Goal: Task Accomplishment & Management: Use online tool/utility

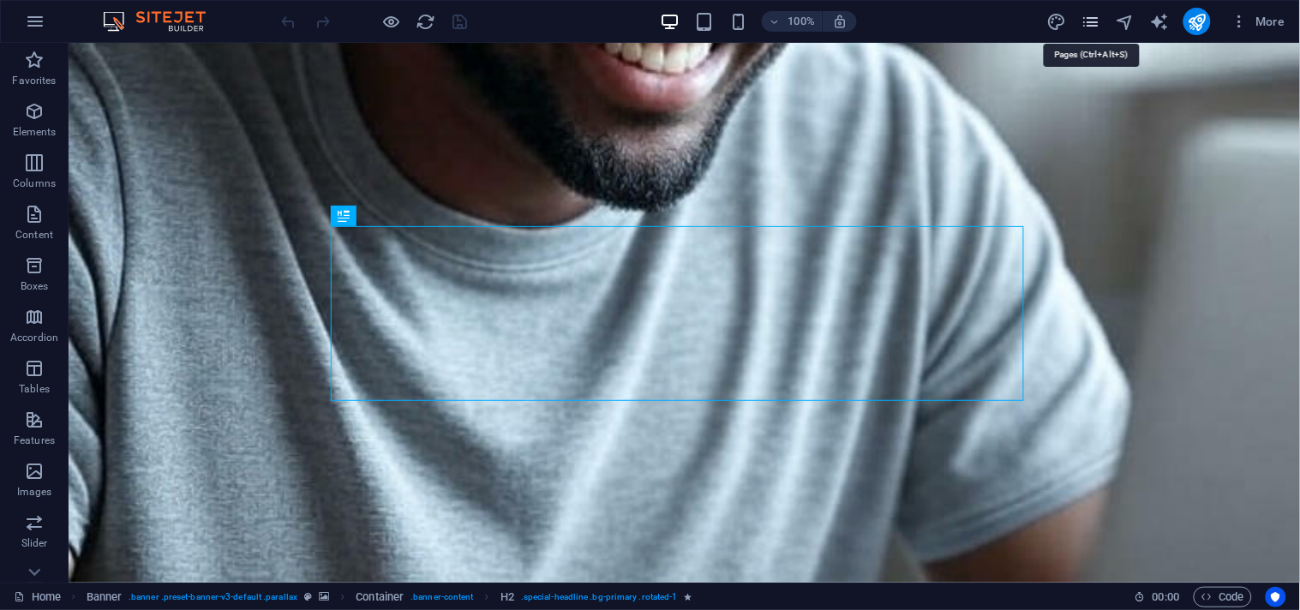
click at [1098, 21] on icon "pages" at bounding box center [1091, 22] width 20 height 20
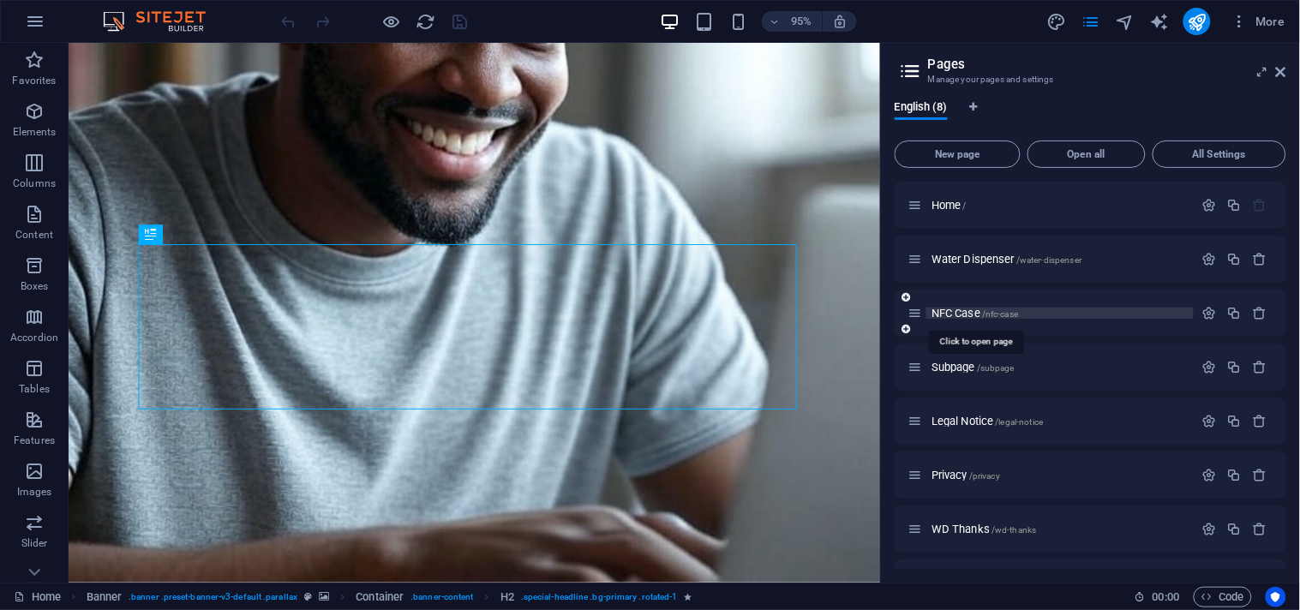
click at [964, 311] on span "NFC Case /nfc-case" at bounding box center [974, 313] width 87 height 13
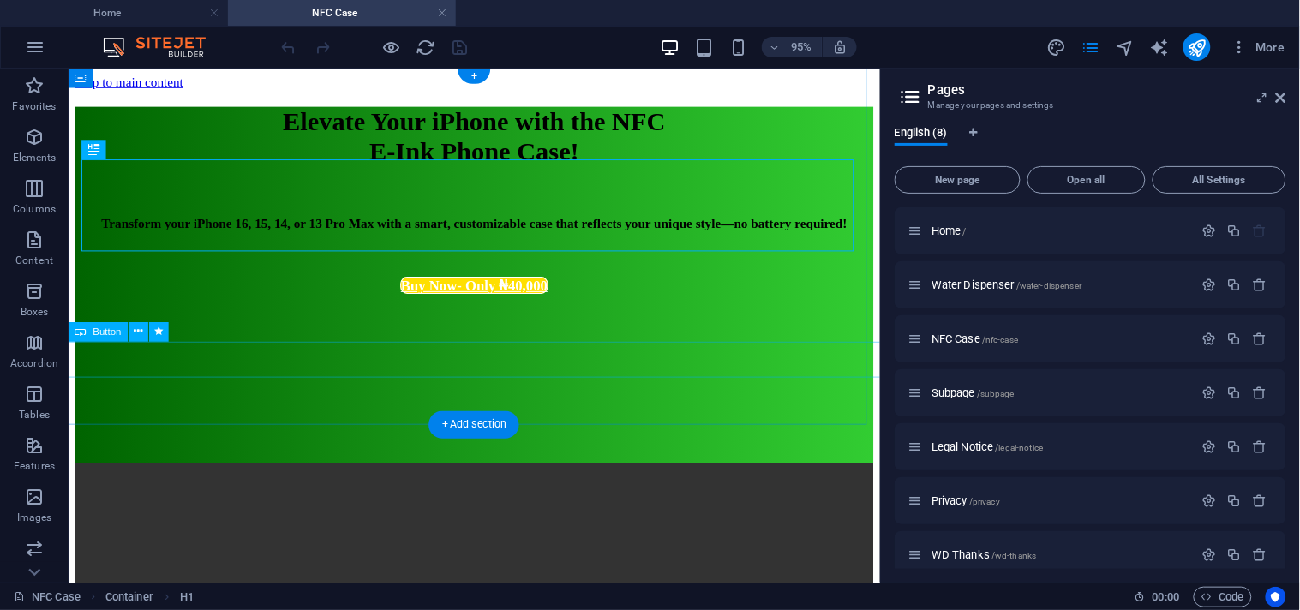
click at [542, 305] on div "Buy Now- Only ₦40,000" at bounding box center [495, 296] width 925 height 18
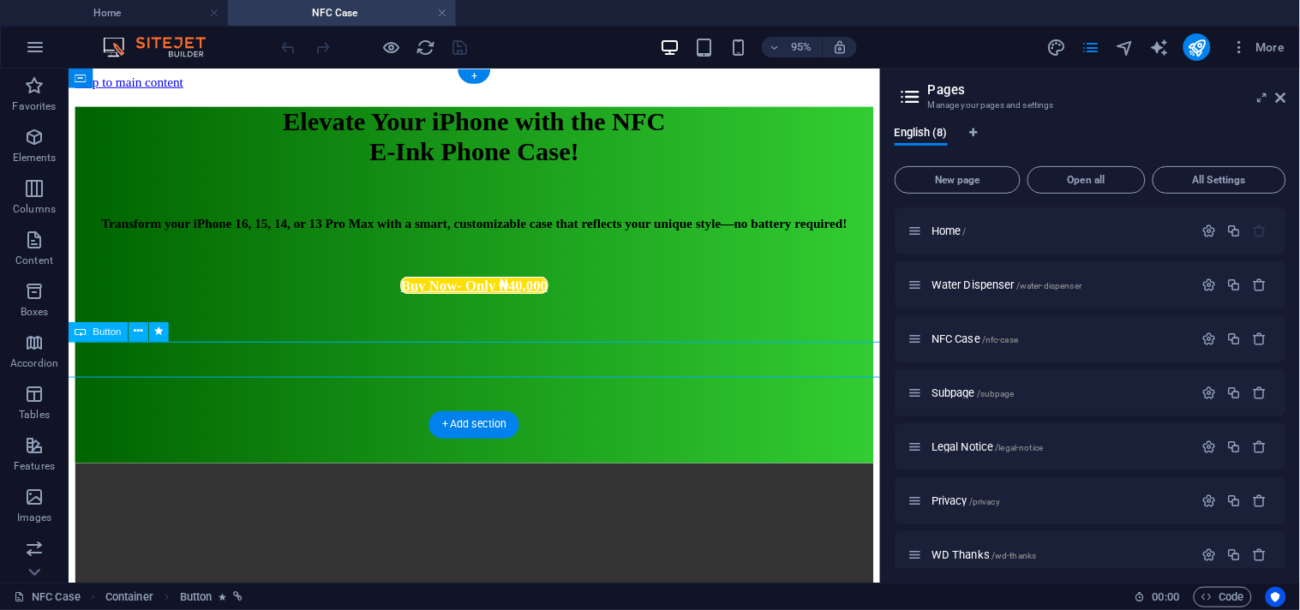
click at [551, 305] on div "Buy Now- Only ₦40,000" at bounding box center [495, 296] width 925 height 18
click at [1281, 95] on icon at bounding box center [1281, 98] width 10 height 14
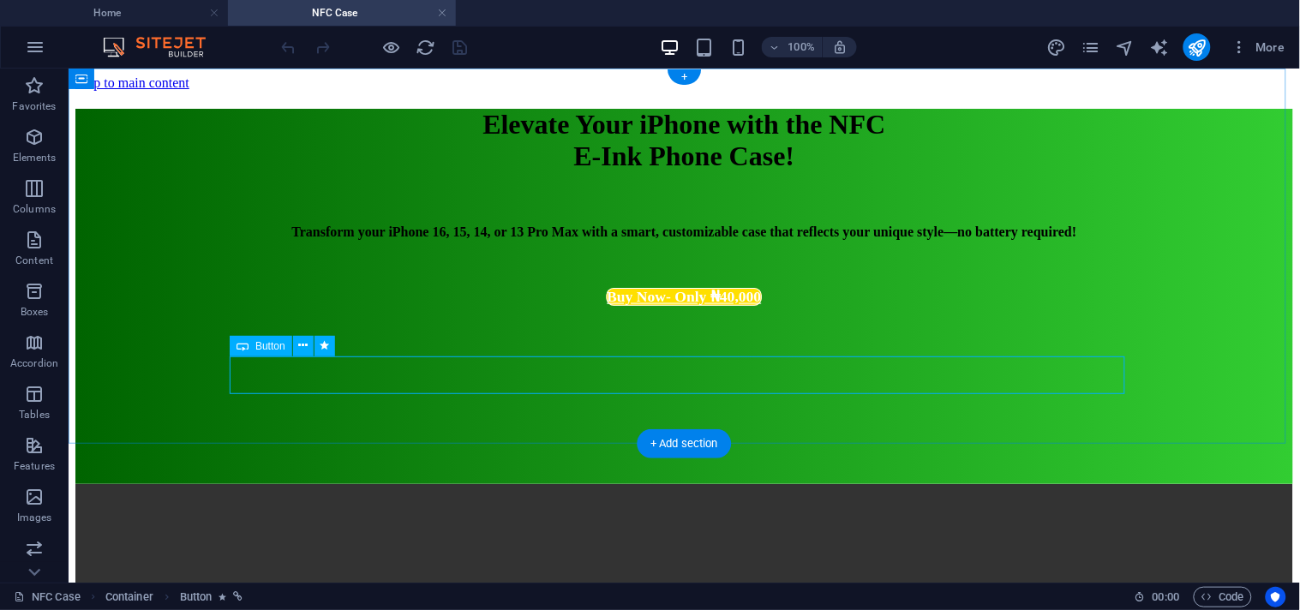
click at [705, 305] on div "Buy Now- Only ₦40,000" at bounding box center [683, 296] width 1339 height 18
select select "px"
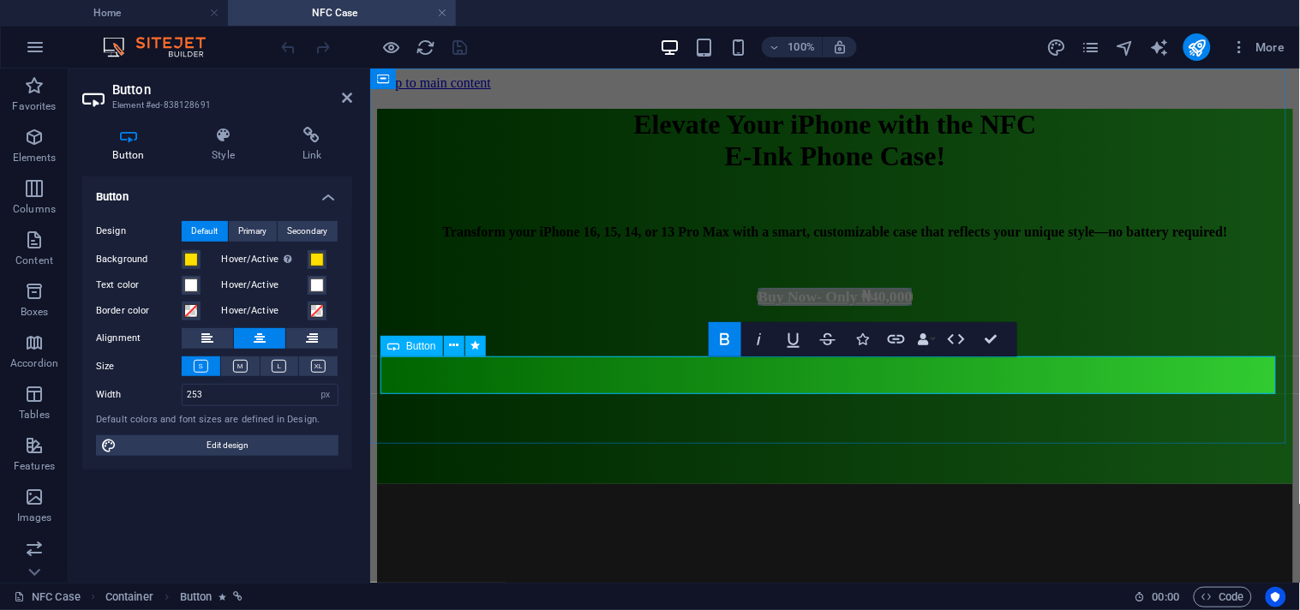
click at [880, 305] on strong "Buy Now- Only ₦40,000" at bounding box center [834, 297] width 154 height 16
click at [870, 305] on link "Buy Now- Only ₦40,000" at bounding box center [834, 296] width 156 height 18
click at [877, 305] on strong "Buy Now- Only ₦40,000" at bounding box center [834, 297] width 154 height 16
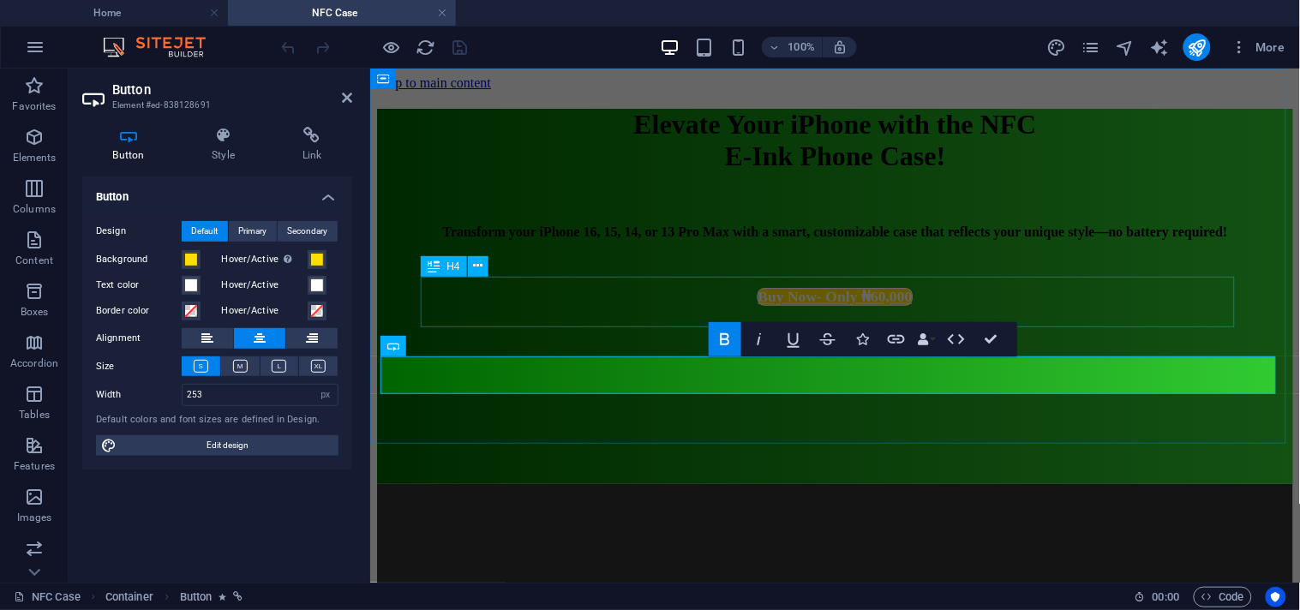
click at [955, 239] on div "Transform your iPhone 16, 15, 14, or 13 Pro Max with a smart, customizable case…" at bounding box center [834, 231] width 916 height 15
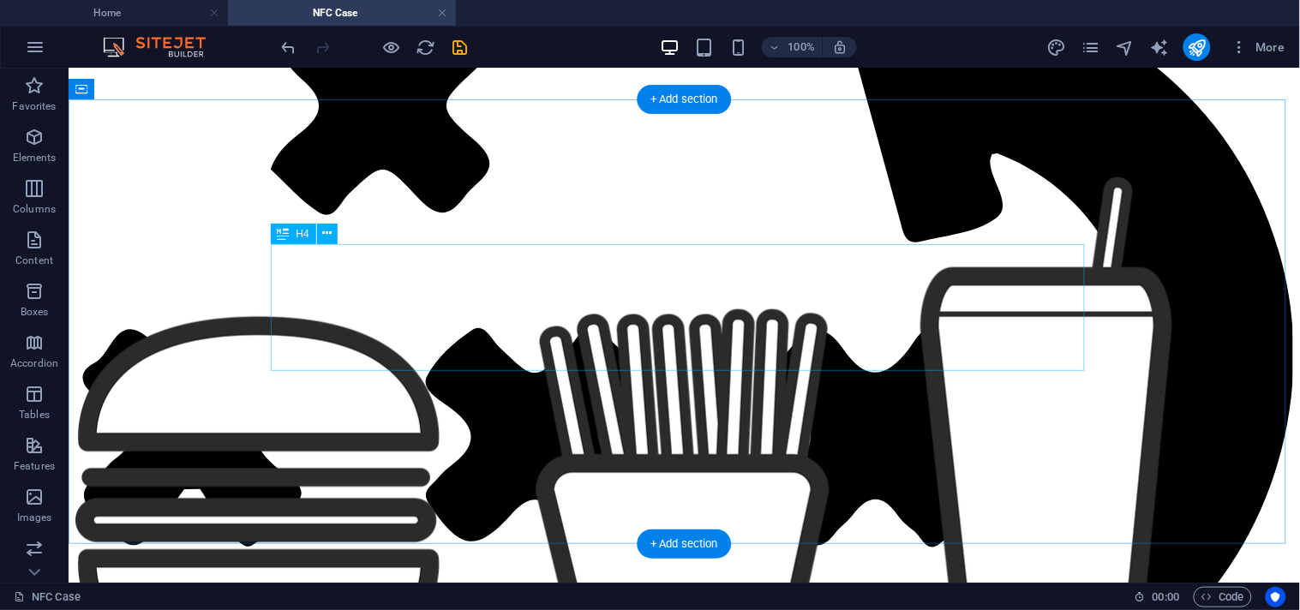
scroll to position [5470, 0]
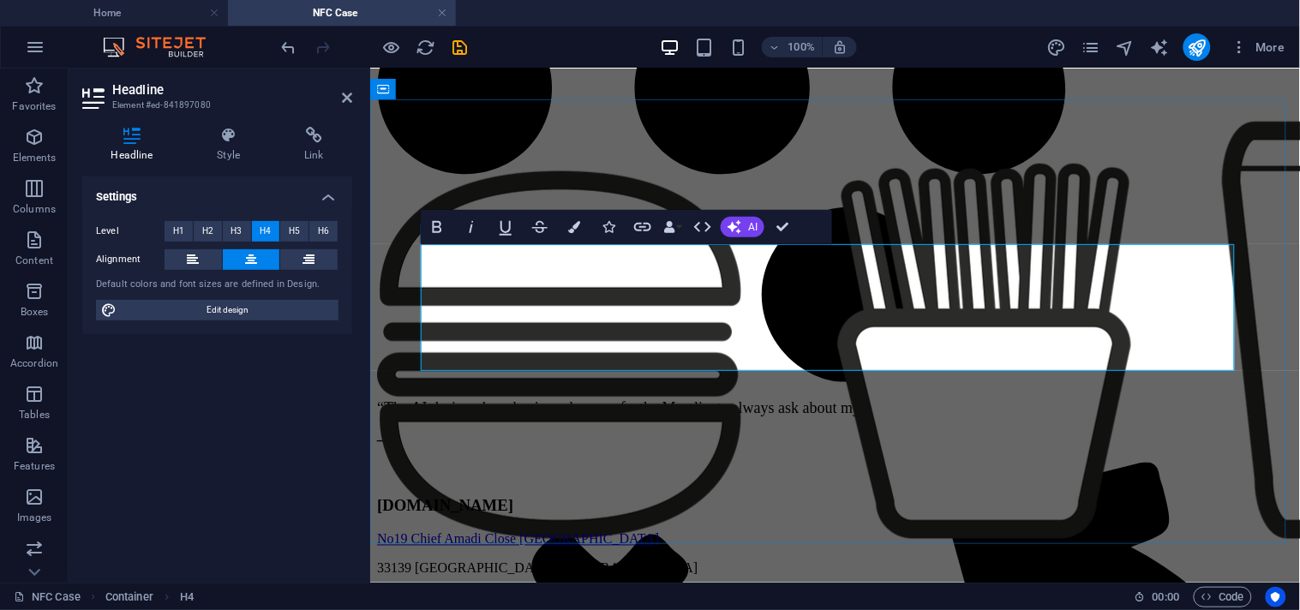
drag, startPoint x: 871, startPoint y: 287, endPoint x: 856, endPoint y: 285, distance: 15.5
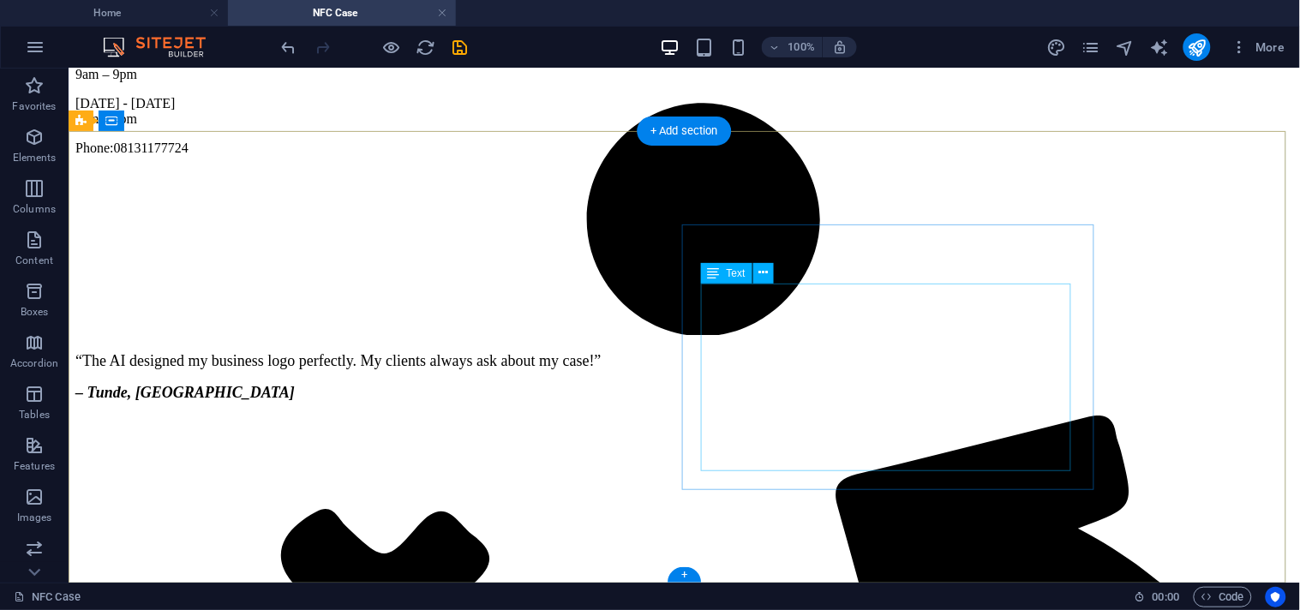
scroll to position [6663, 0]
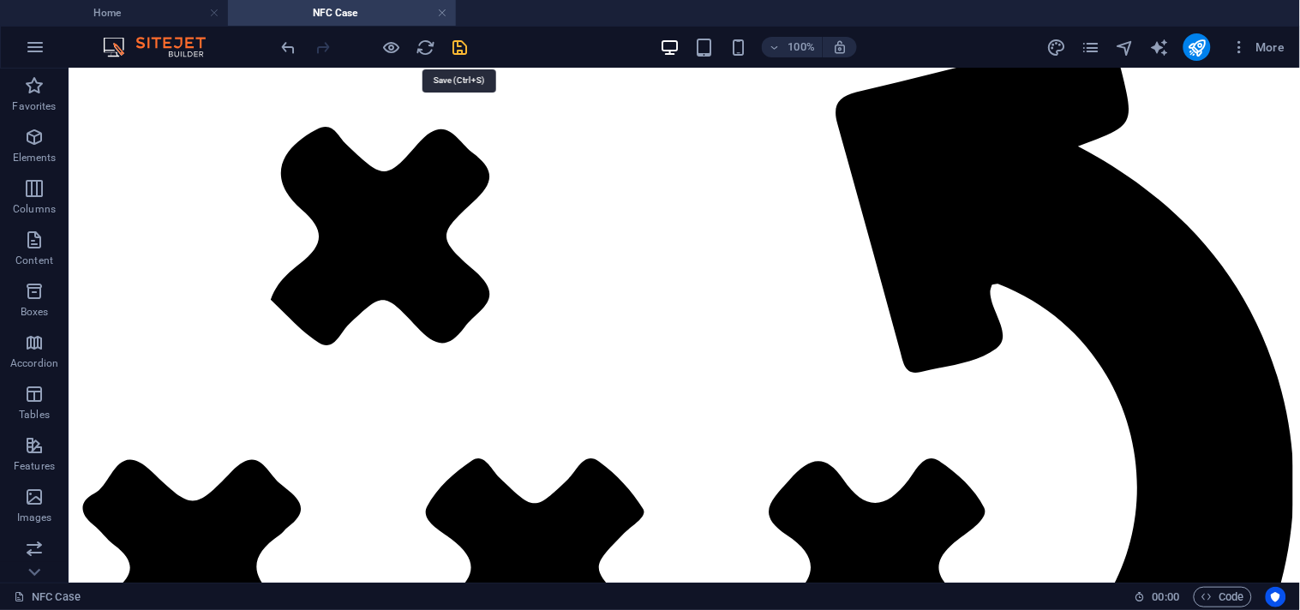
click at [457, 48] on icon "save" at bounding box center [461, 48] width 20 height 20
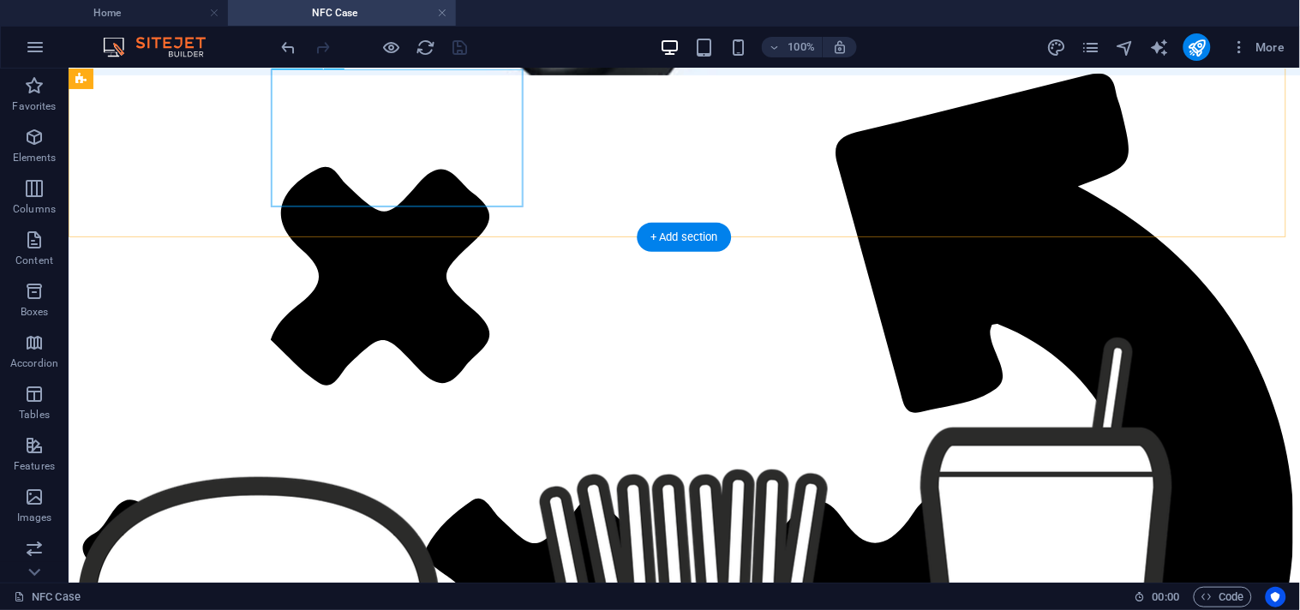
scroll to position [5366, 0]
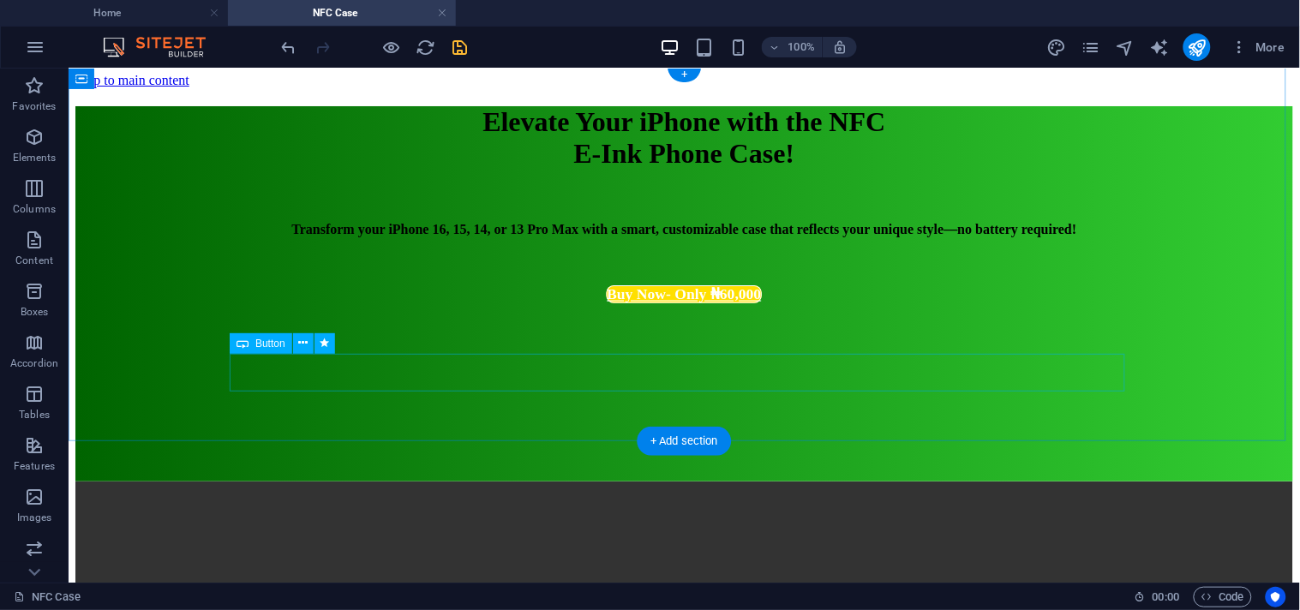
scroll to position [0, 0]
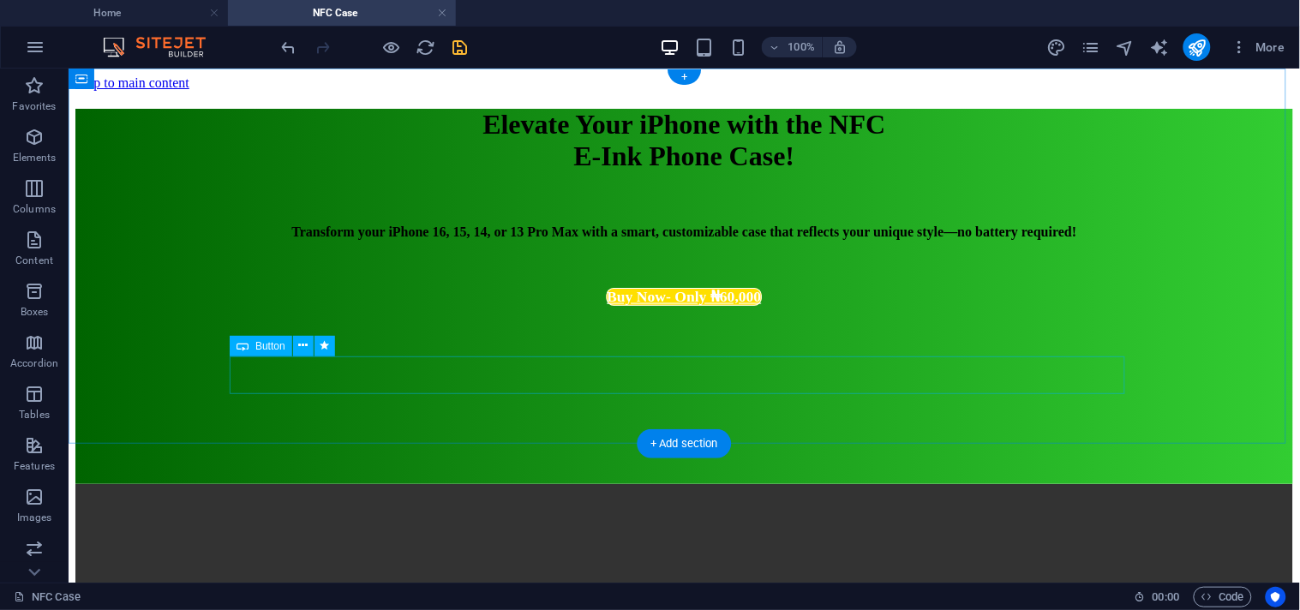
click at [773, 305] on div "Buy Now- Only ₦60,000" at bounding box center [683, 296] width 1339 height 18
click at [751, 305] on div "Buy Now- Only ₦60,000" at bounding box center [683, 296] width 1339 height 18
select select "px"
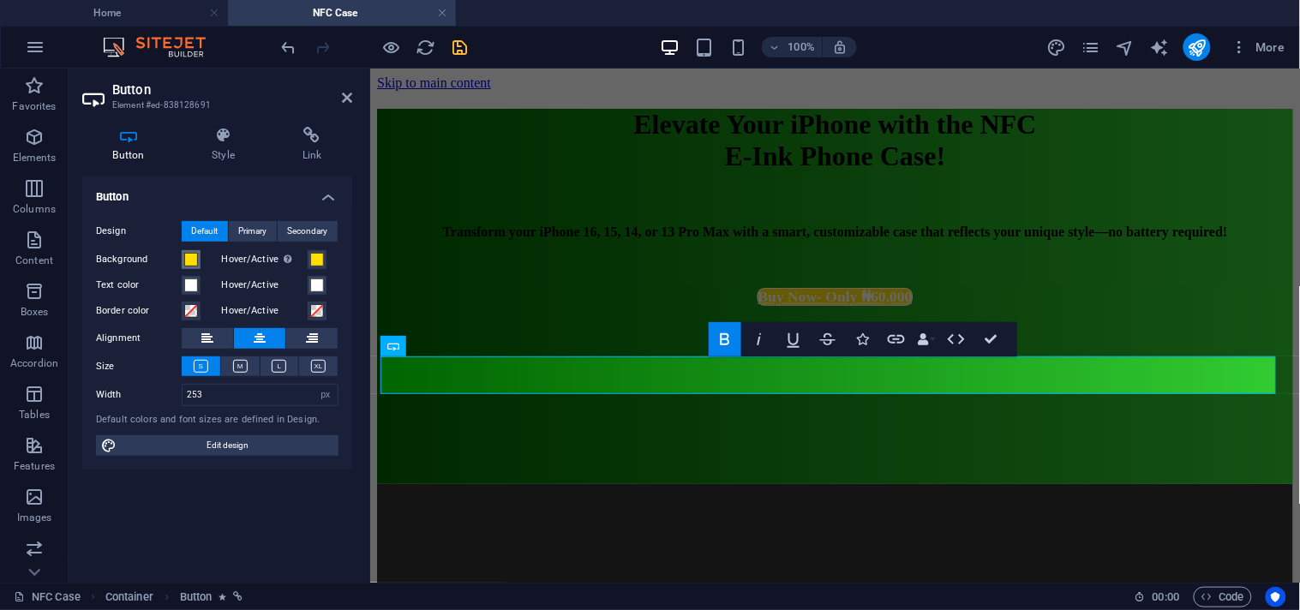
click at [189, 259] on span at bounding box center [191, 260] width 14 height 14
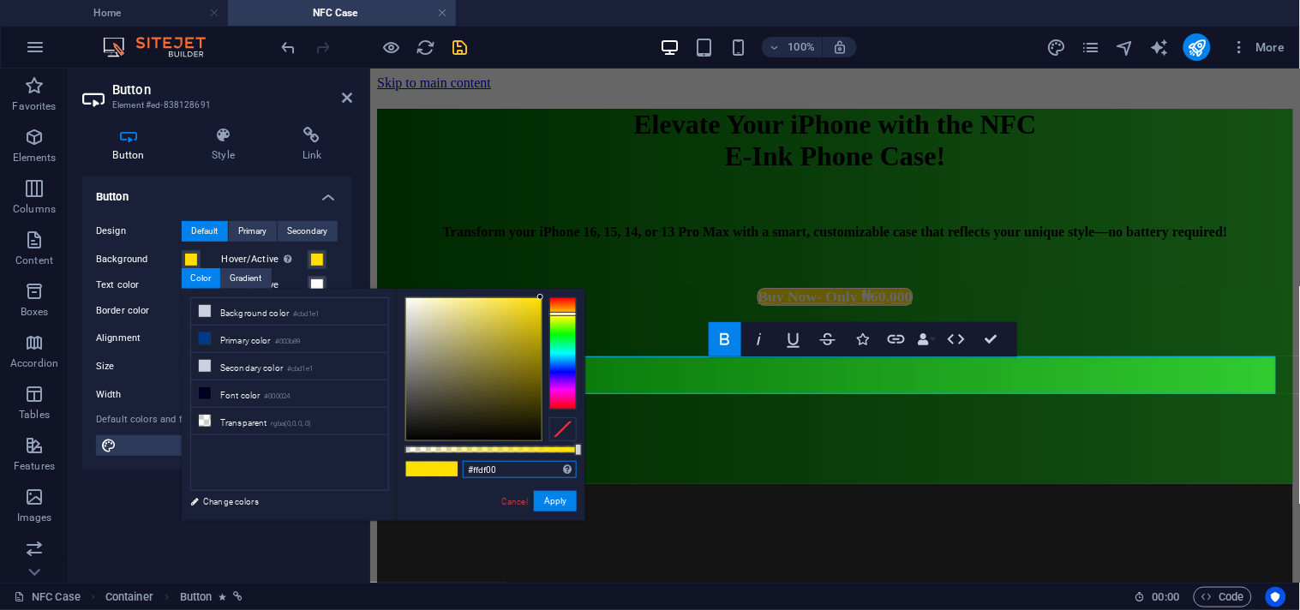
drag, startPoint x: 502, startPoint y: 475, endPoint x: 465, endPoint y: 471, distance: 37.0
click at [465, 471] on input "#ffdf00" at bounding box center [520, 469] width 114 height 17
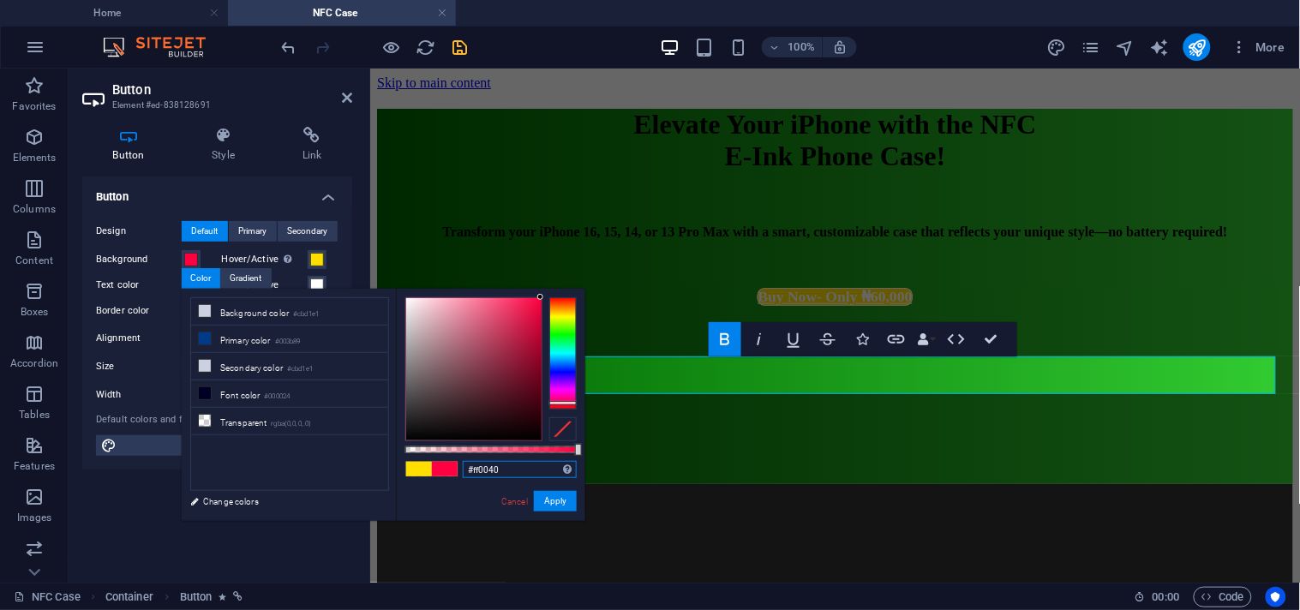
type input "#ff0034"
drag, startPoint x: 568, startPoint y: 394, endPoint x: 569, endPoint y: 404, distance: 9.5
click at [569, 404] on div at bounding box center [562, 352] width 27 height 111
click at [820, 140] on div "Elevate Your iPhone with the NFC E-Ink Phone Case! Transform your iPhone 16, 15…" at bounding box center [834, 295] width 916 height 375
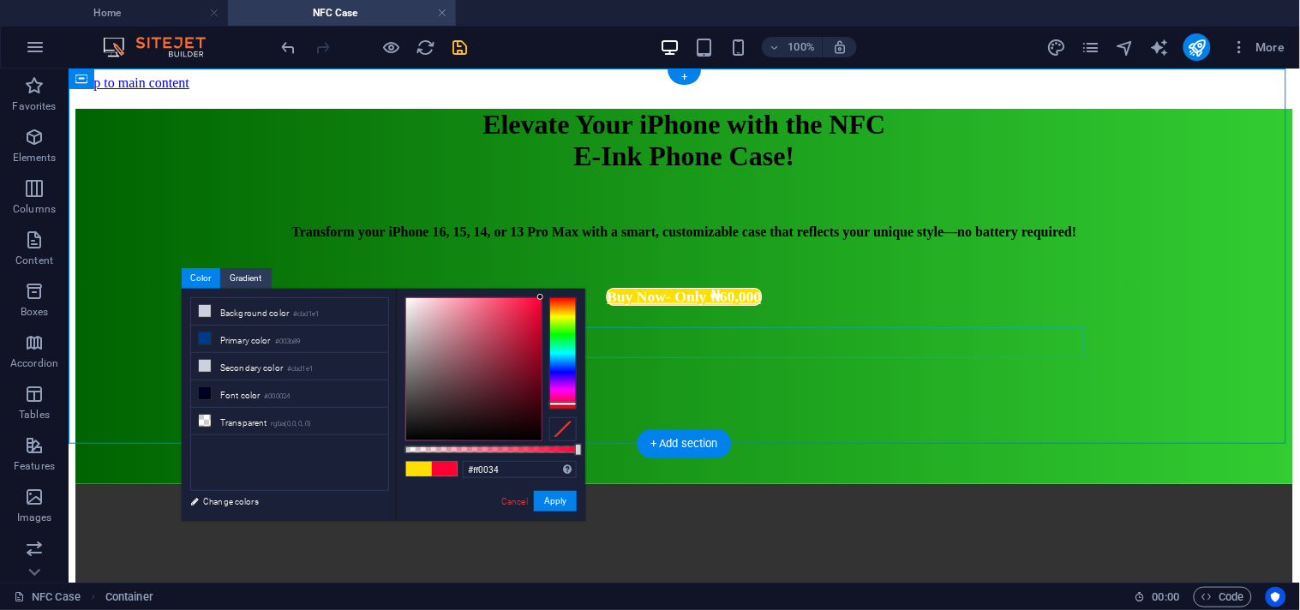
click at [938, 288] on div at bounding box center [684, 272] width 1218 height 31
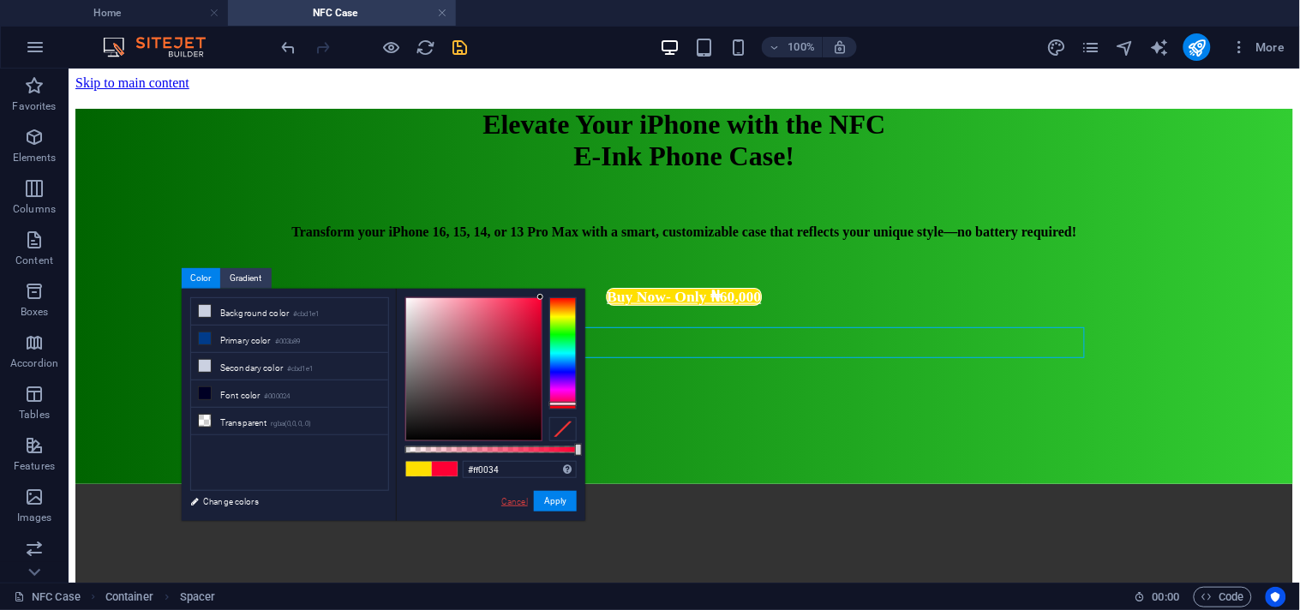
click at [524, 507] on link "Cancel" at bounding box center [515, 501] width 30 height 13
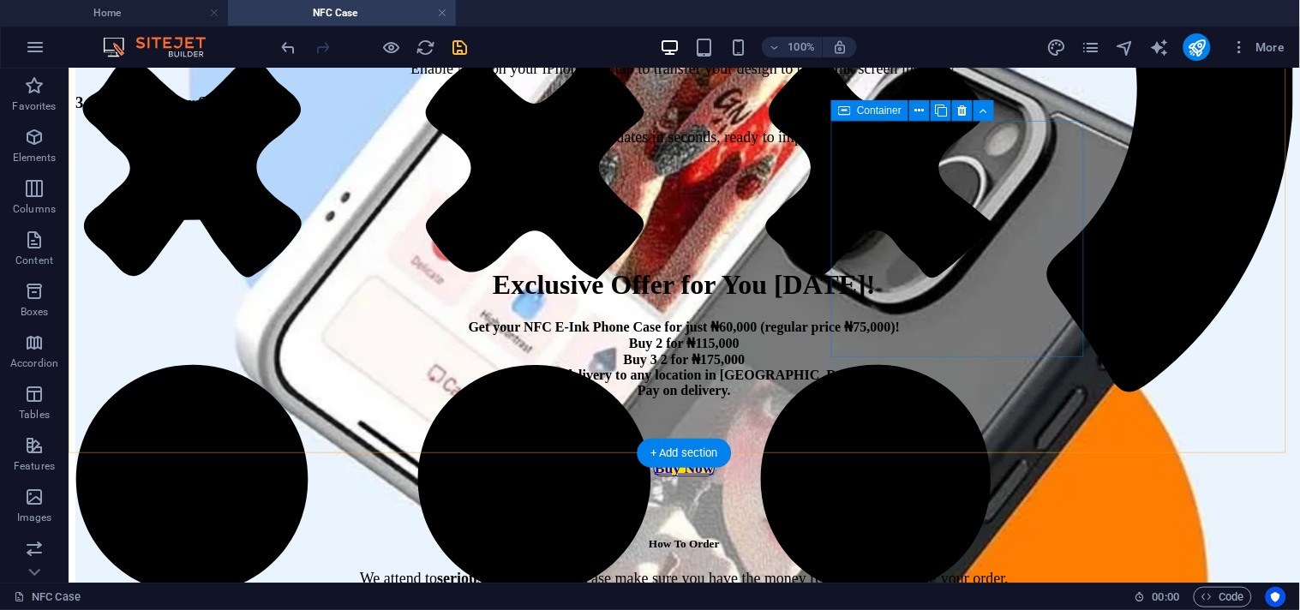
scroll to position [5316, 0]
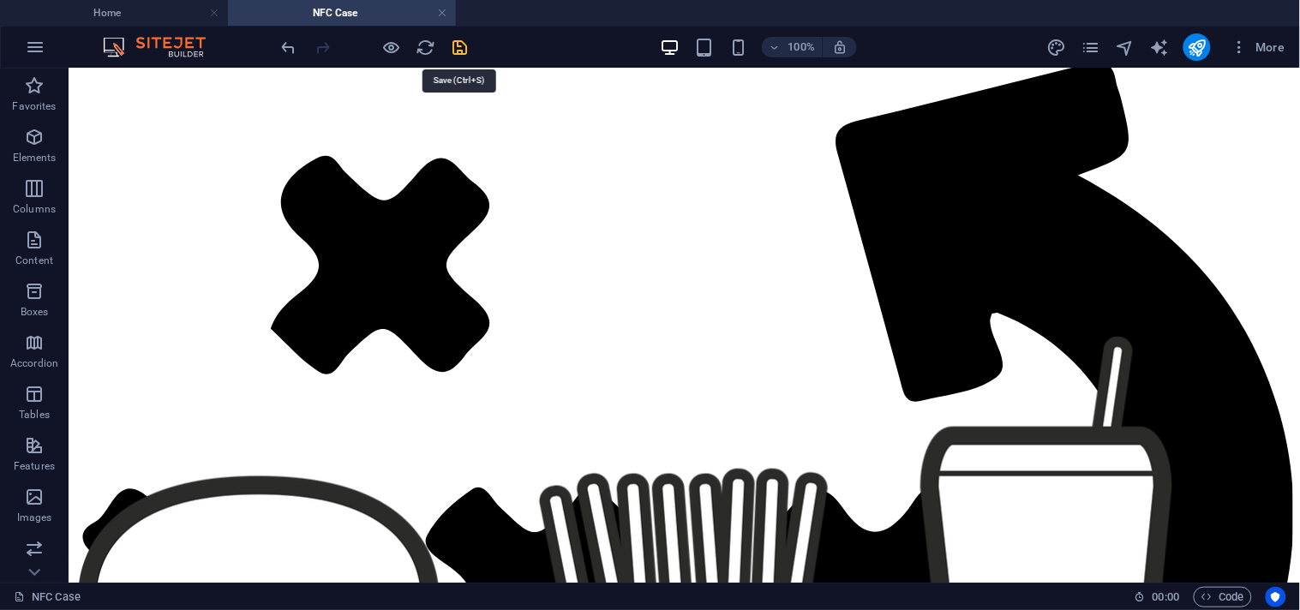
click at [461, 49] on icon "save" at bounding box center [461, 48] width 20 height 20
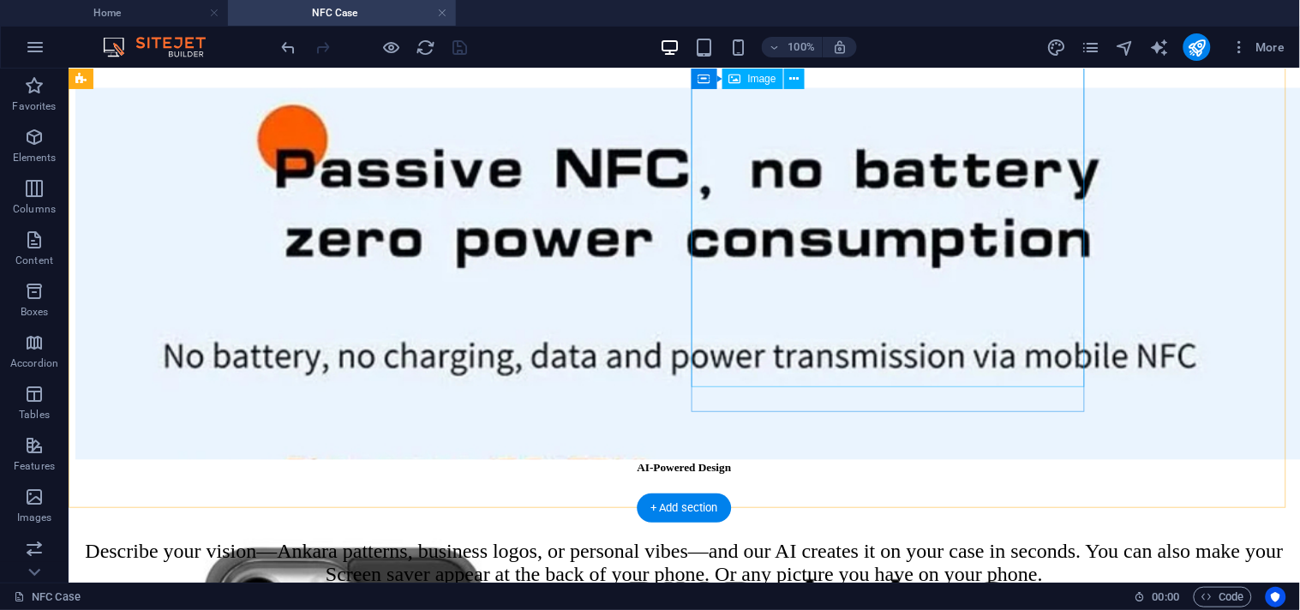
scroll to position [2189, 0]
